Goal: Task Accomplishment & Management: Use online tool/utility

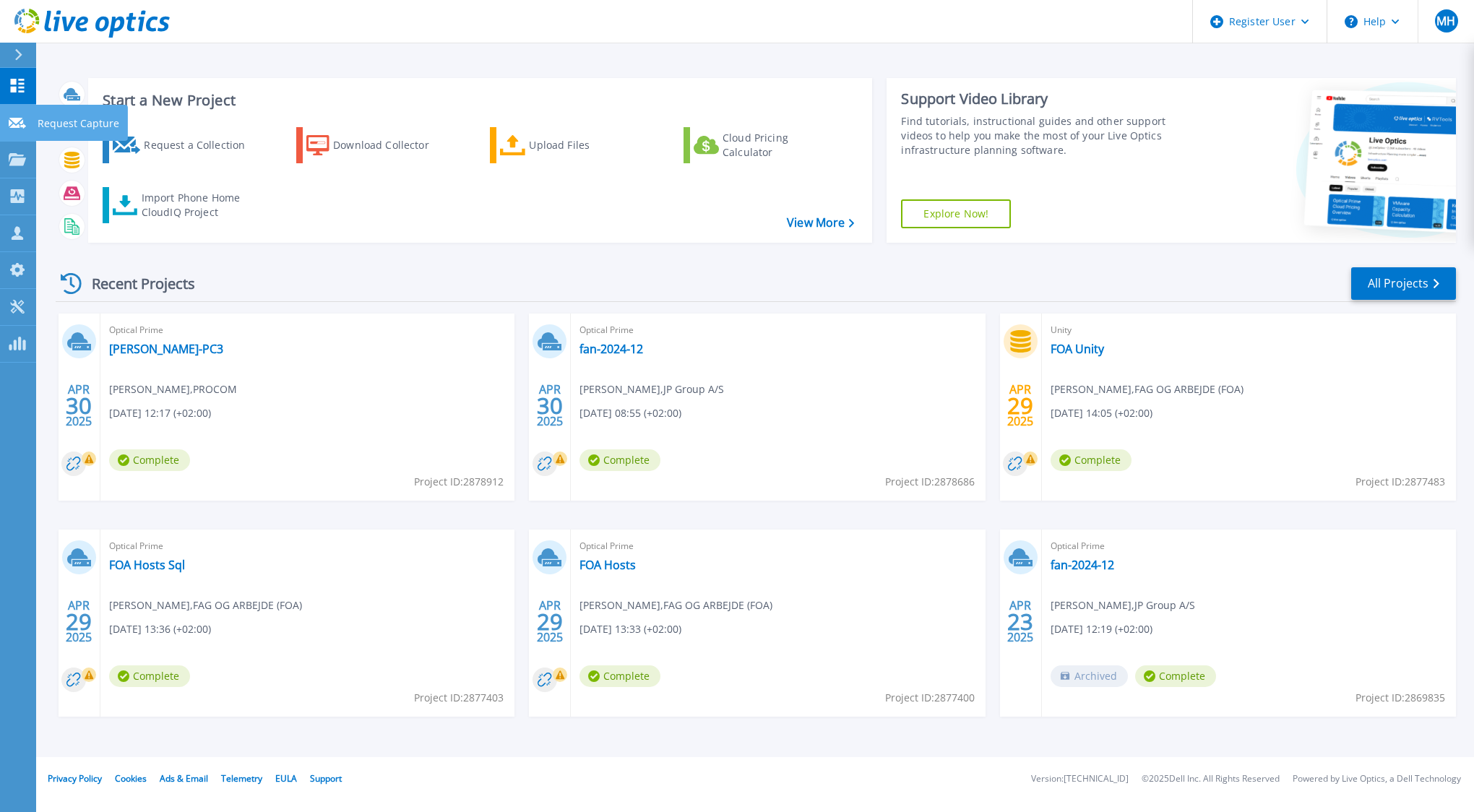
click at [19, 131] on link "Request Capture Request Capture" at bounding box center [18, 123] width 36 height 37
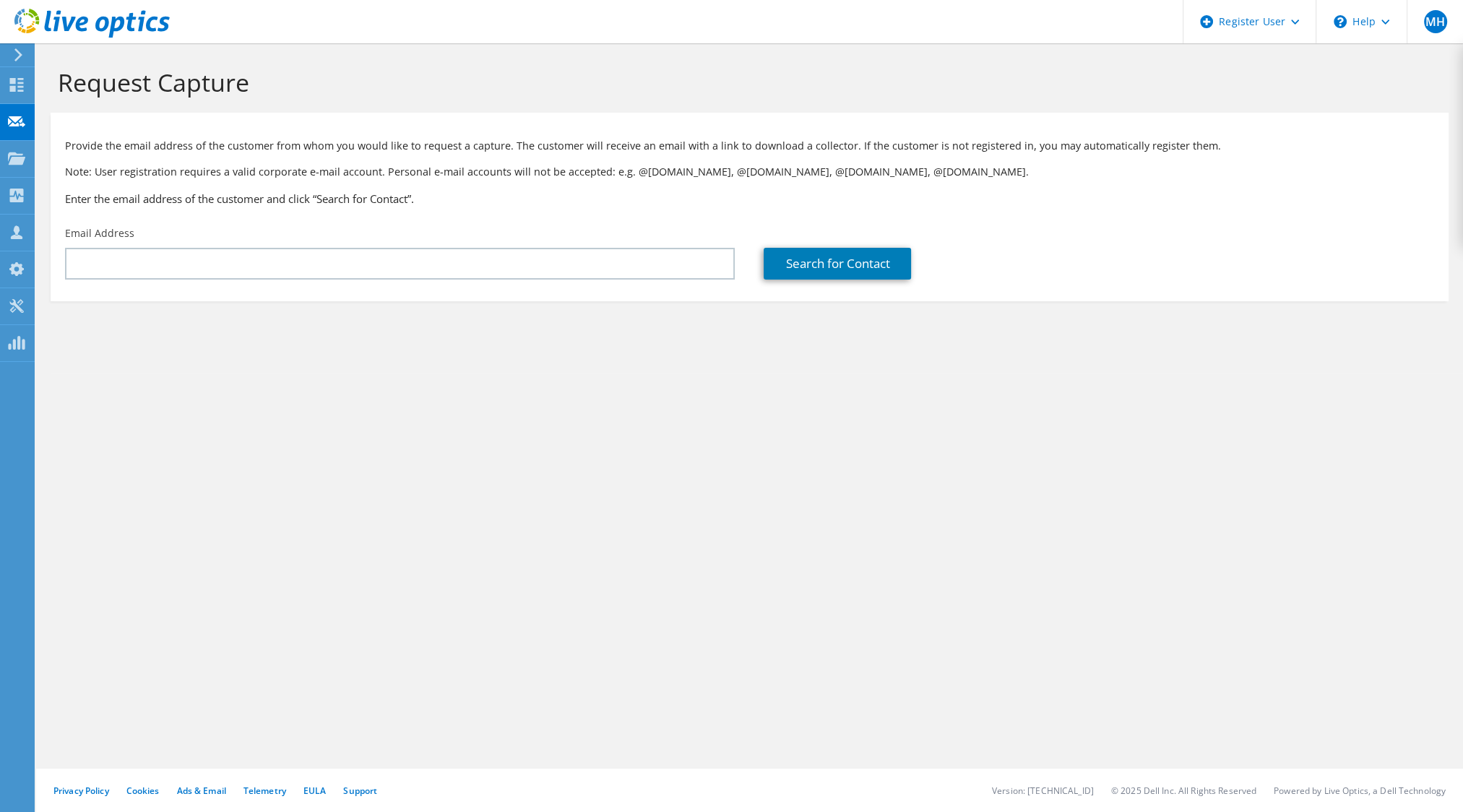
click at [456, 281] on div "Email Address" at bounding box center [399, 253] width 698 height 68
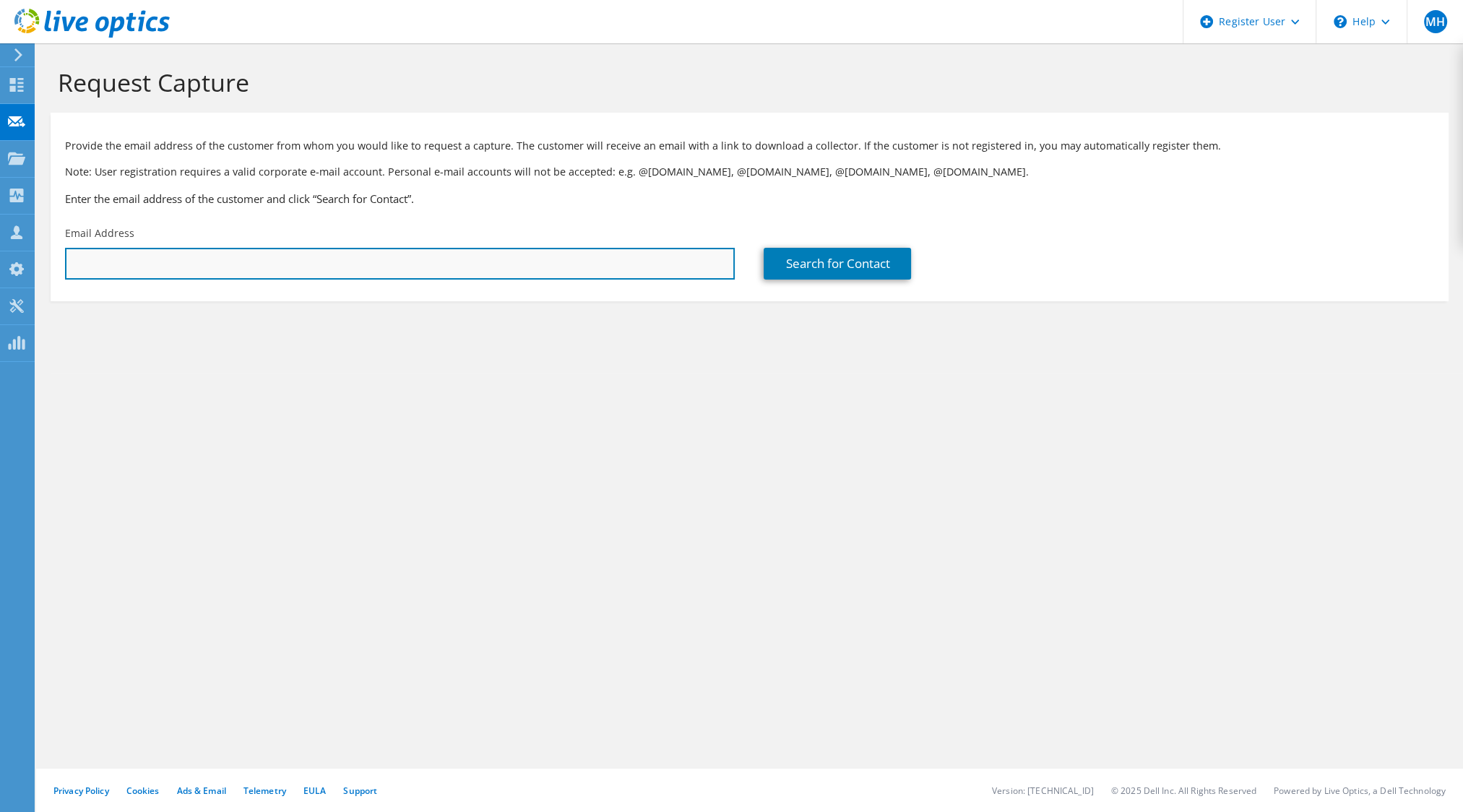
click at [411, 268] on input "text" at bounding box center [400, 263] width 670 height 31
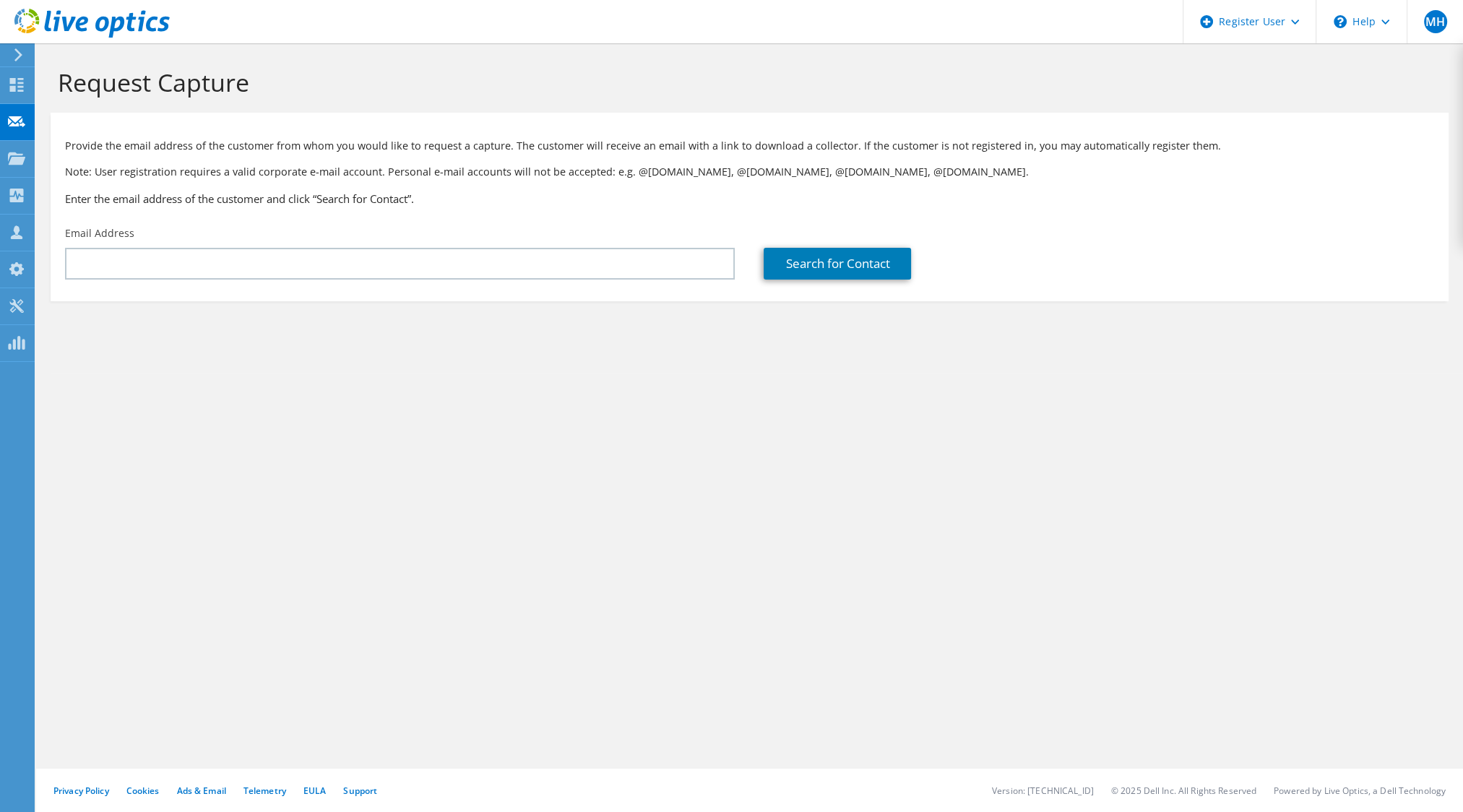
click at [15, 53] on icon at bounding box center [19, 55] width 11 height 13
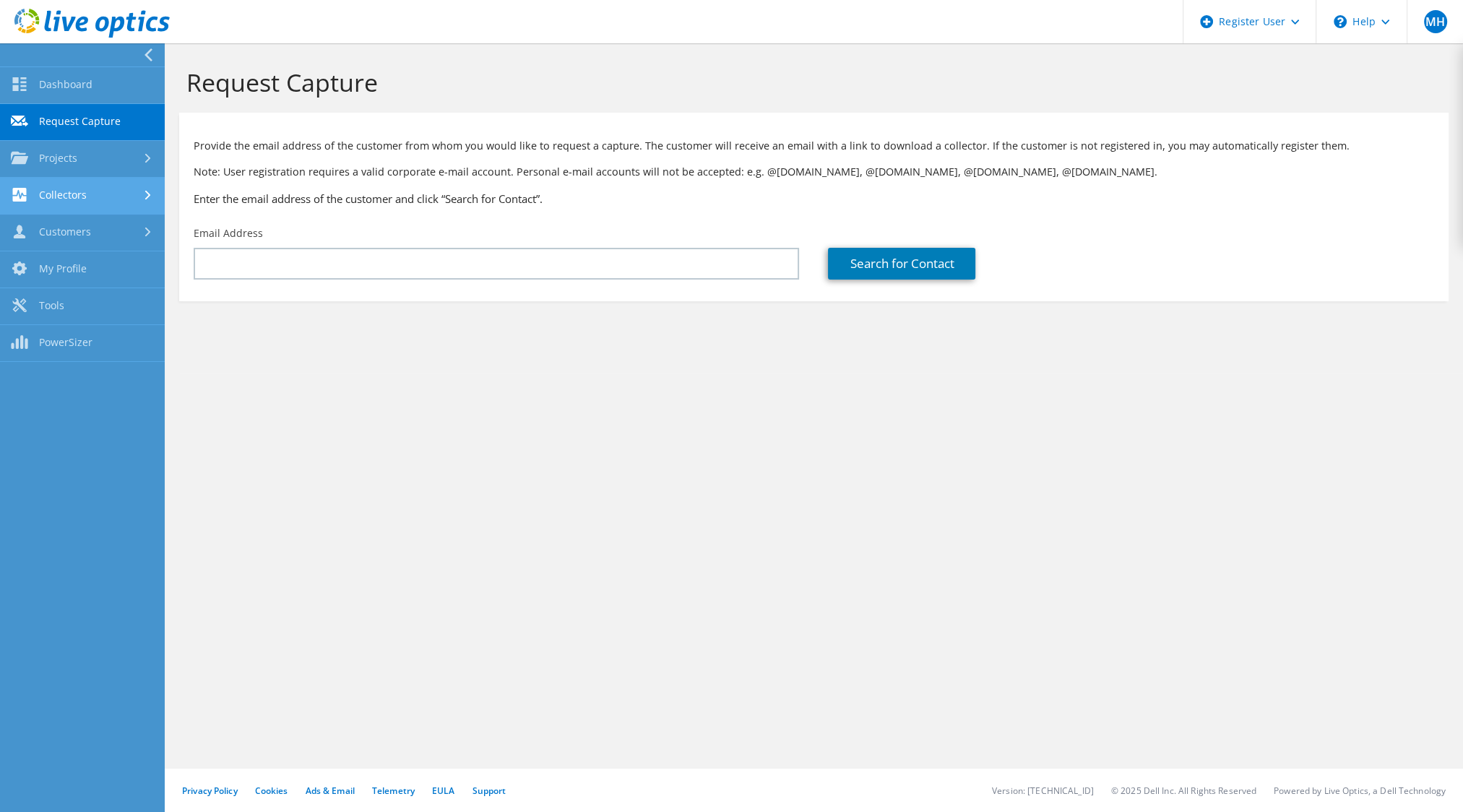
click at [86, 204] on link "Collectors" at bounding box center [82, 195] width 165 height 37
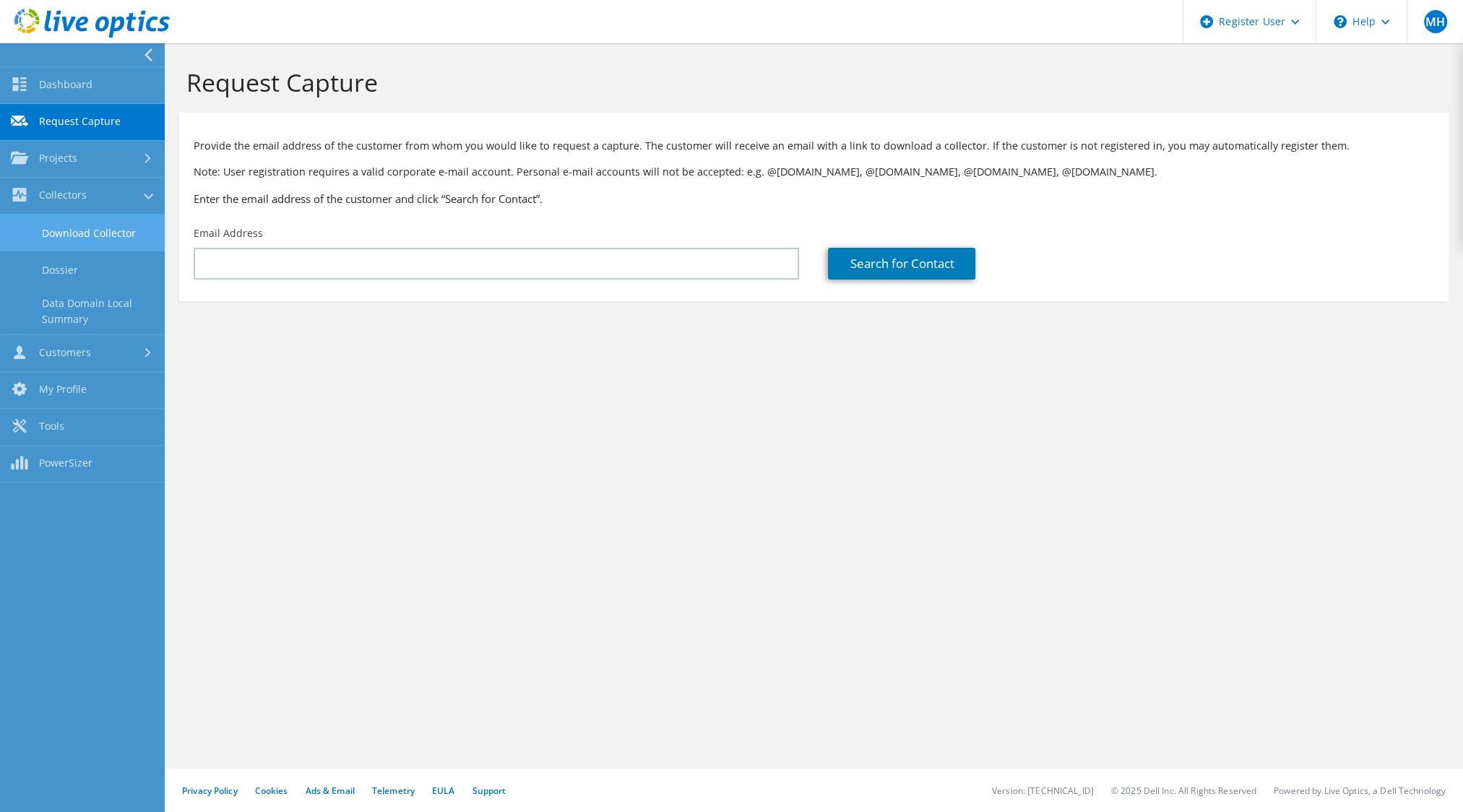
click at [100, 238] on link "Download Collector" at bounding box center [82, 232] width 165 height 37
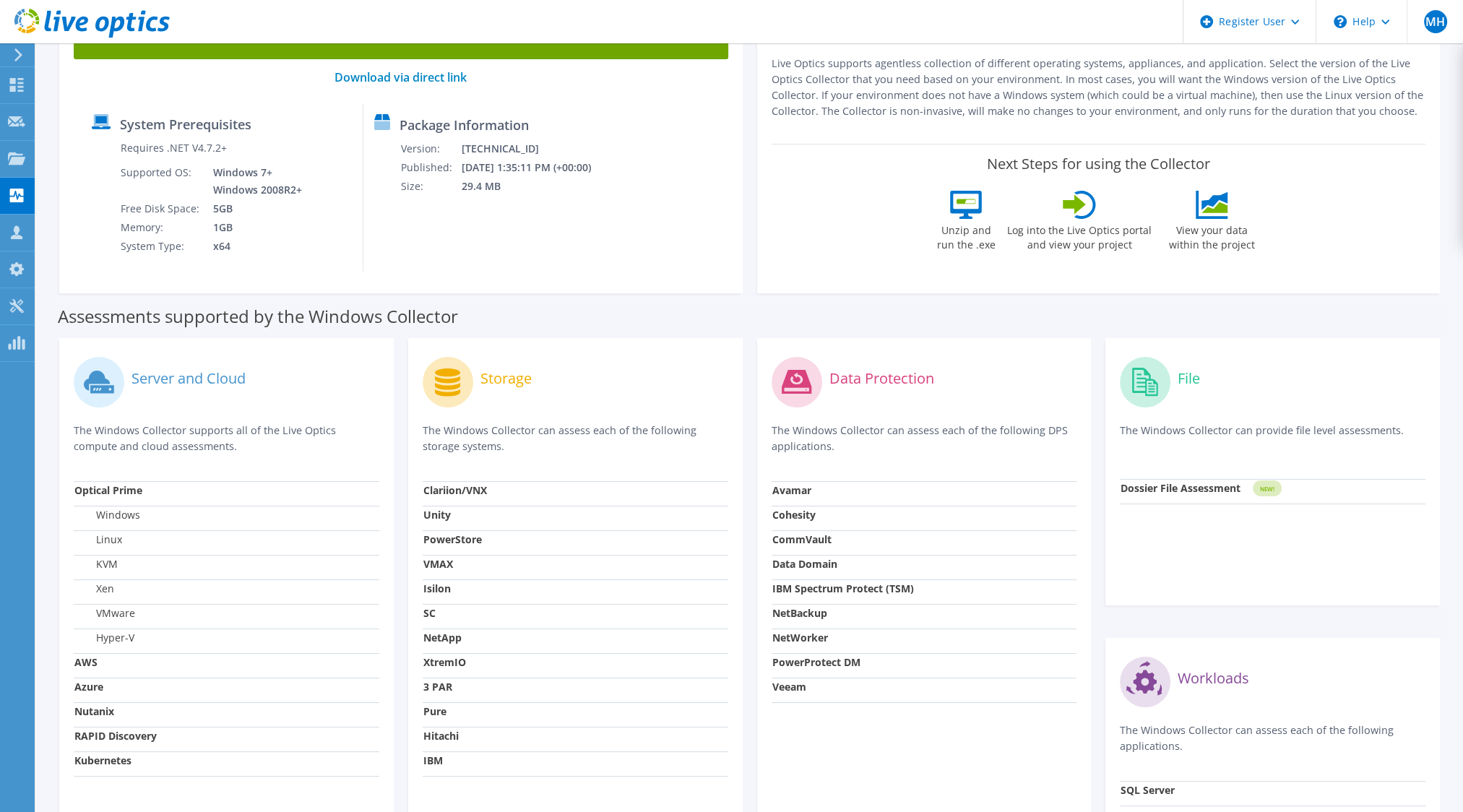
scroll to position [137, 0]
click at [13, 120] on use at bounding box center [16, 121] width 17 height 11
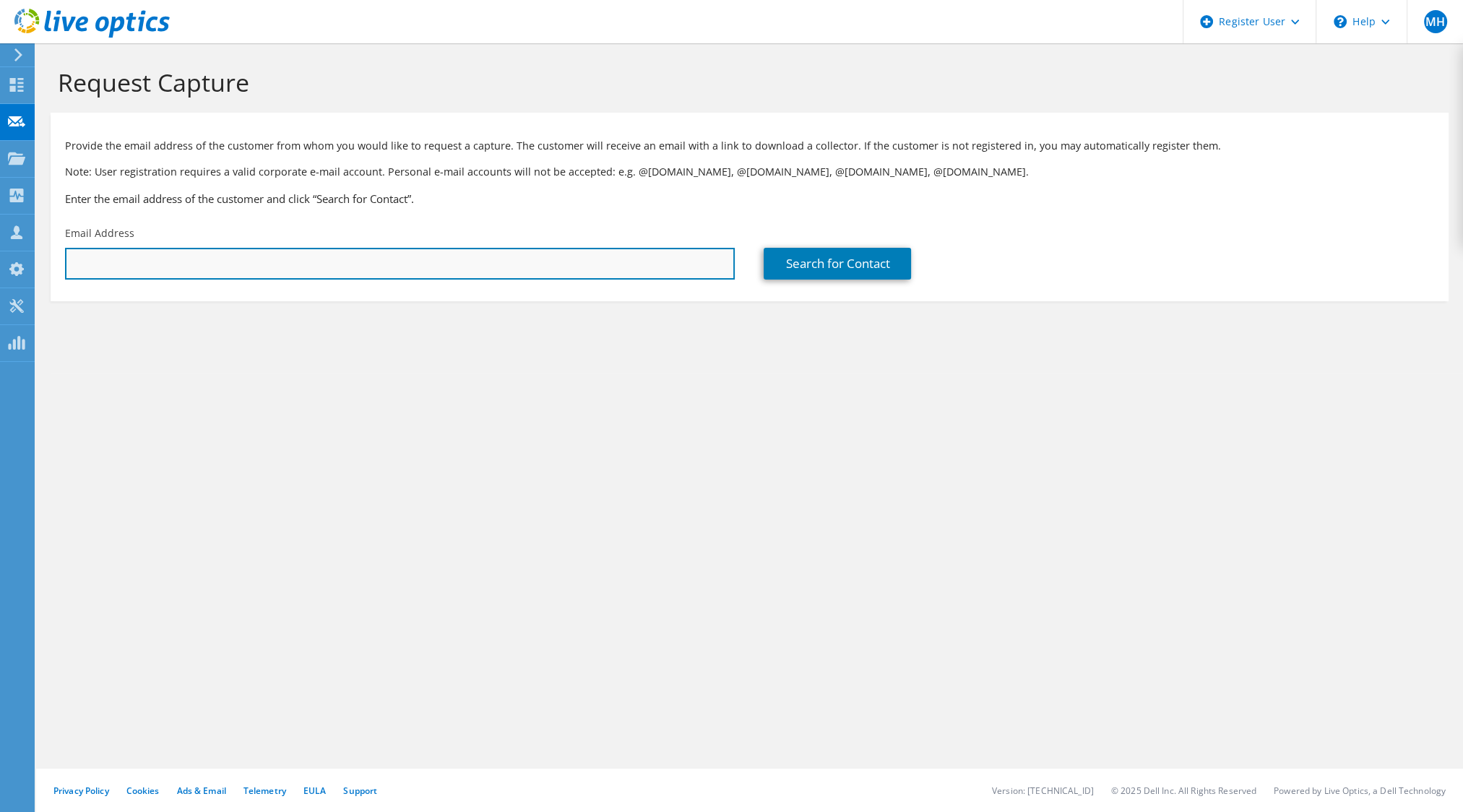
click at [331, 266] on input "text" at bounding box center [400, 263] width 670 height 31
type input "M.Rumbucher@dell.com"
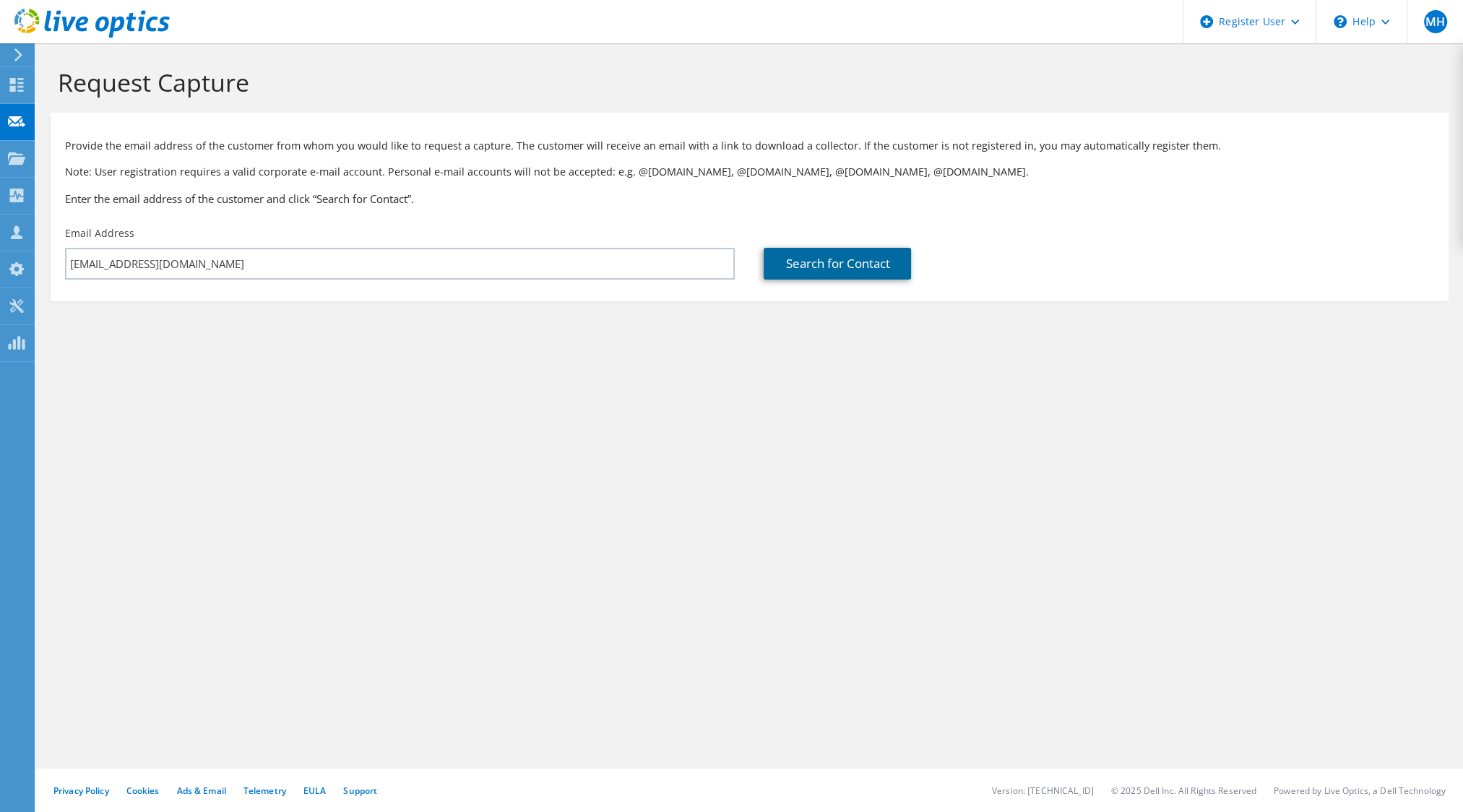
click at [862, 255] on link "Search for Contact" at bounding box center [837, 263] width 147 height 31
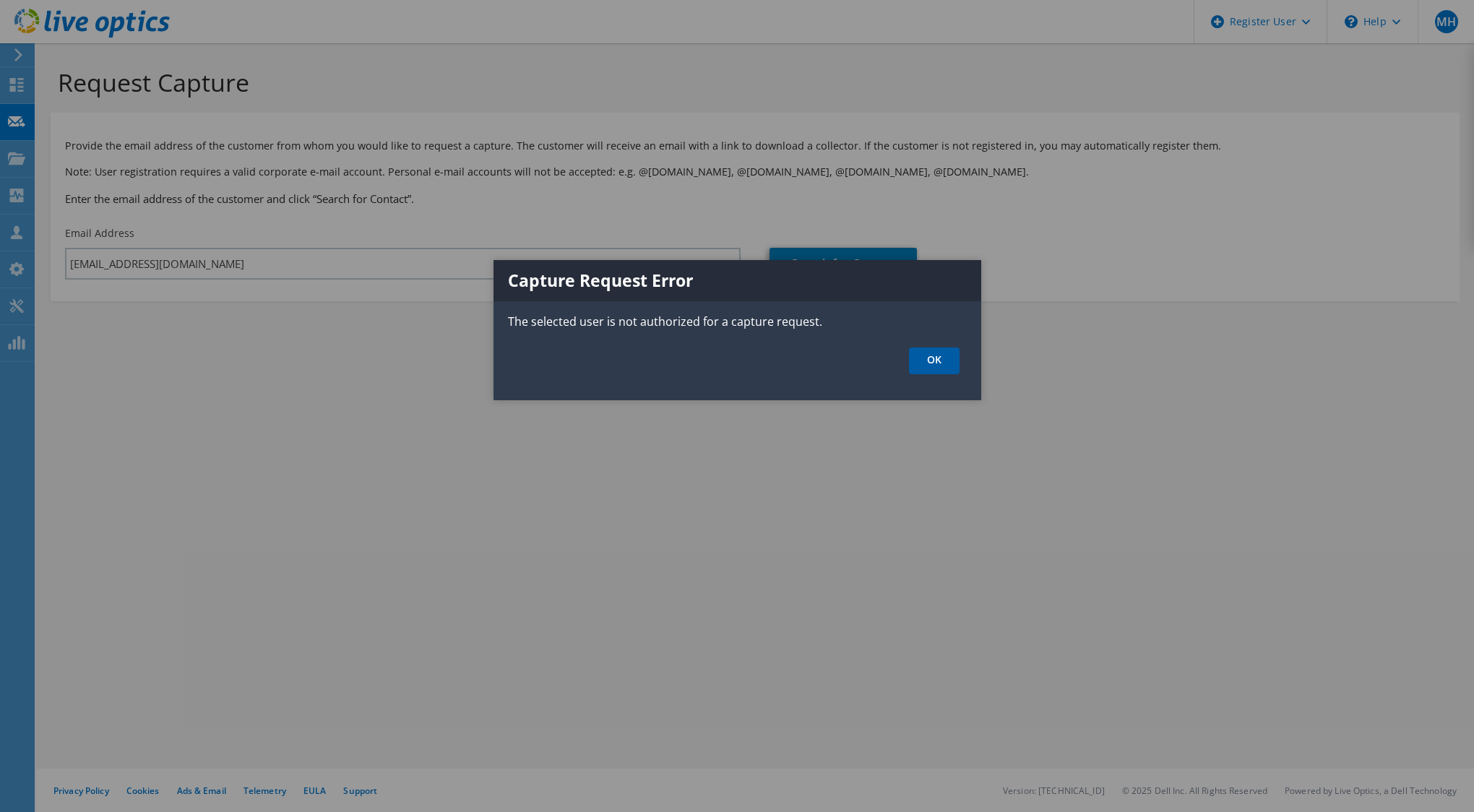
click at [942, 358] on link "OK" at bounding box center [934, 361] width 50 height 27
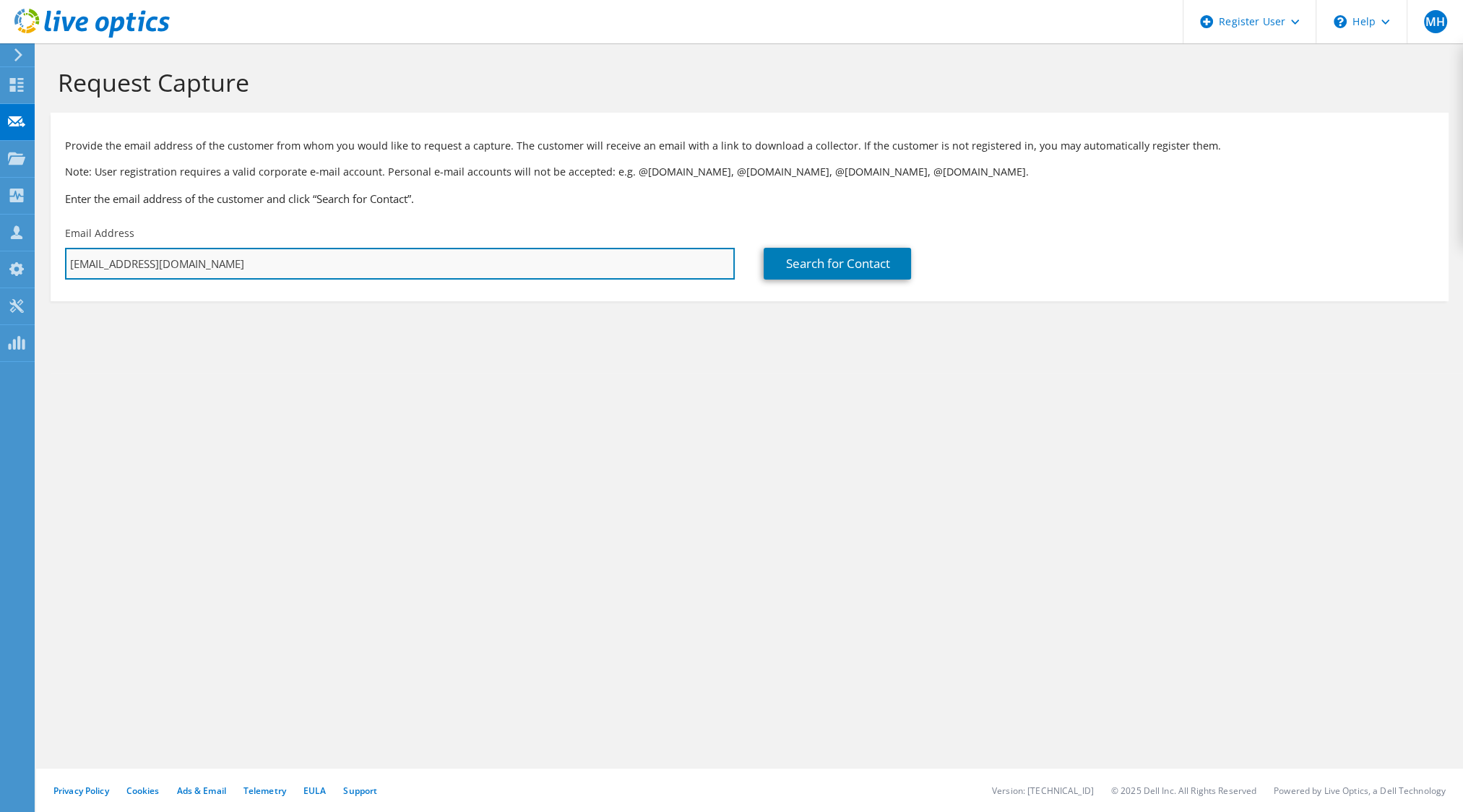
click at [552, 272] on input "M.Rumbucher@dell.com" at bounding box center [400, 263] width 670 height 31
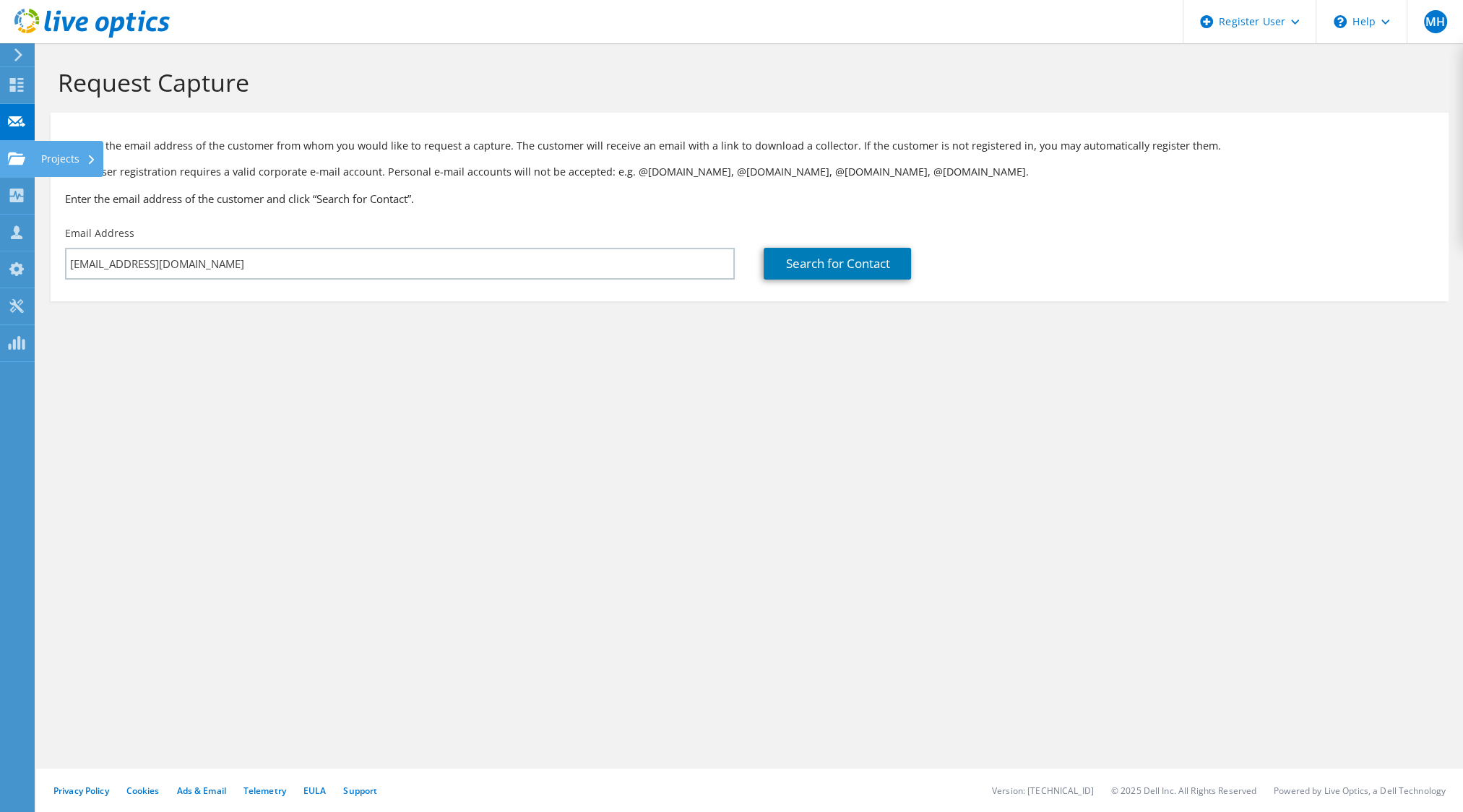
click at [13, 159] on use at bounding box center [16, 158] width 17 height 13
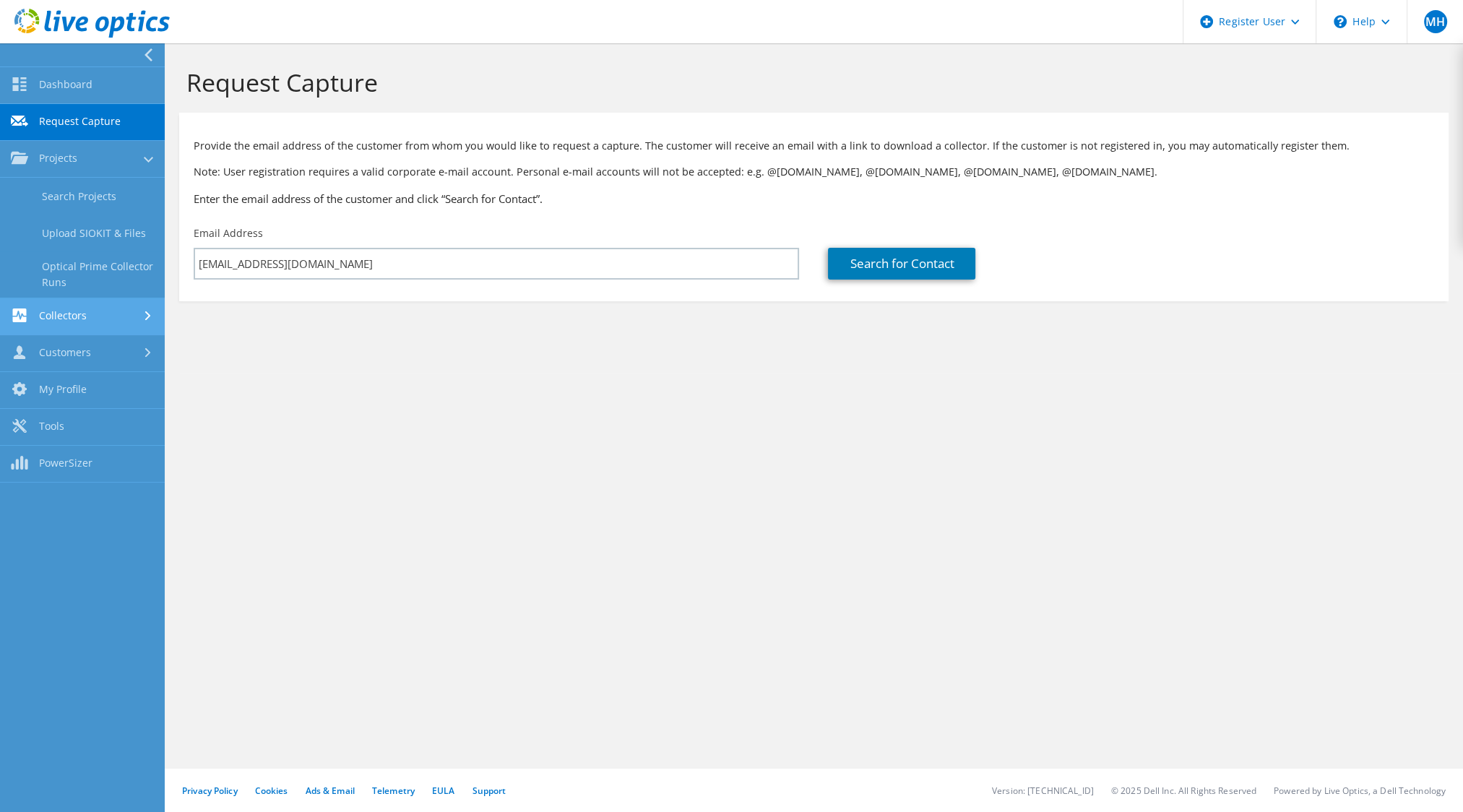
click at [78, 303] on link "Collectors" at bounding box center [82, 316] width 165 height 37
click at [76, 235] on link "Download Collector" at bounding box center [82, 232] width 165 height 37
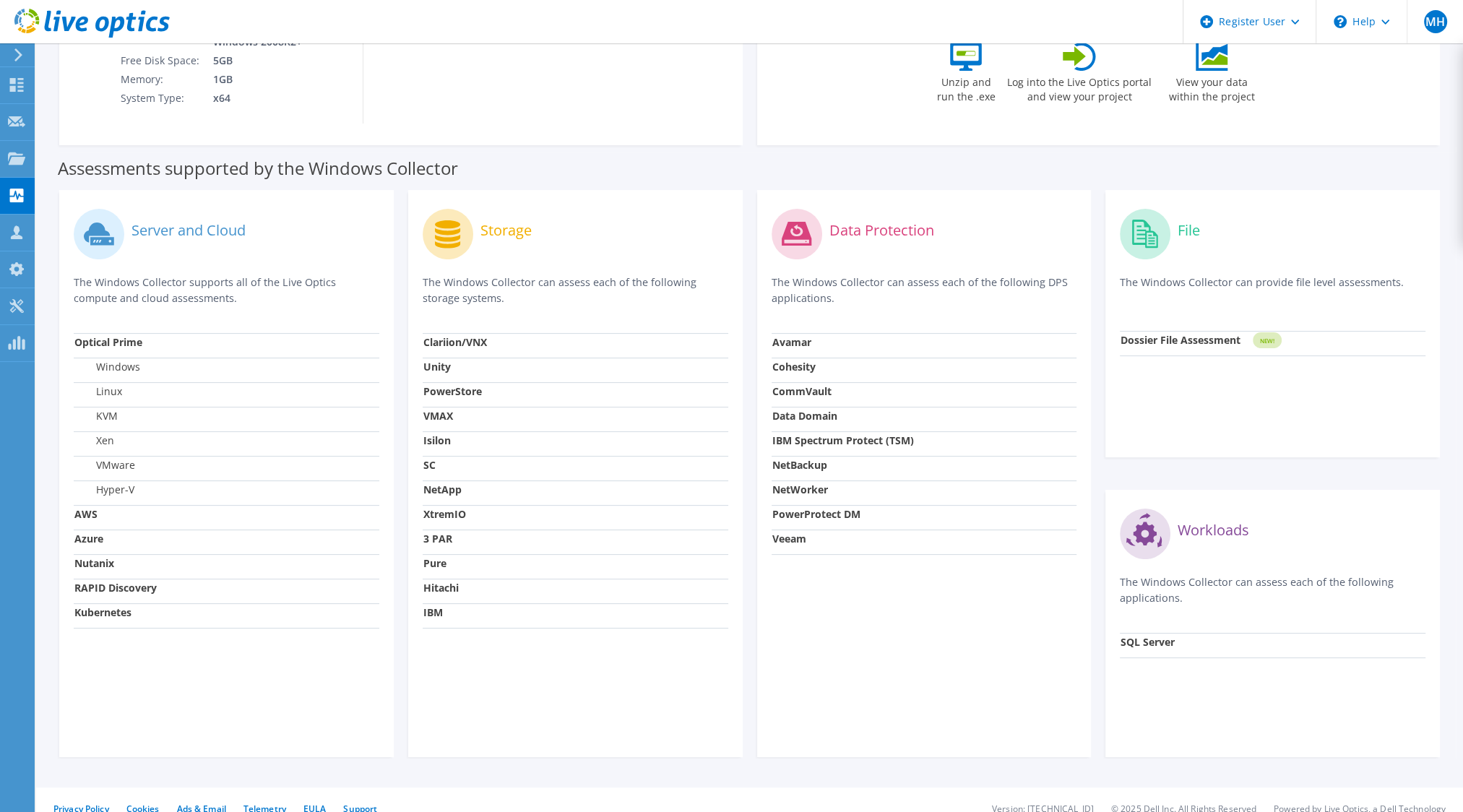
scroll to position [285, 0]
click at [831, 103] on div "Next Steps for using the Collector Unzip and run the .exe Log into the Live Opt…" at bounding box center [1099, 59] width 654 height 126
